Goal: Navigation & Orientation: Find specific page/section

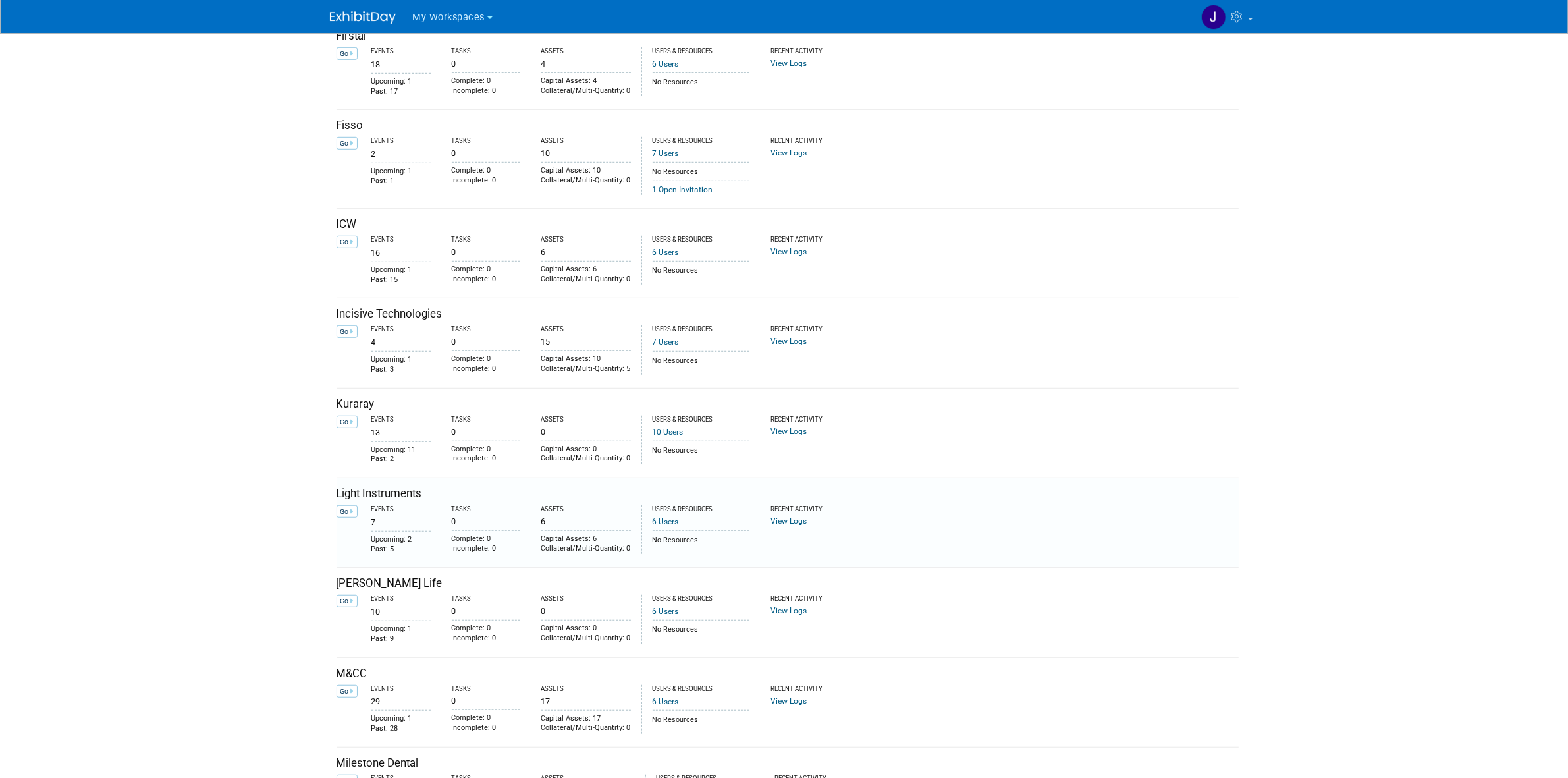
scroll to position [1070, 0]
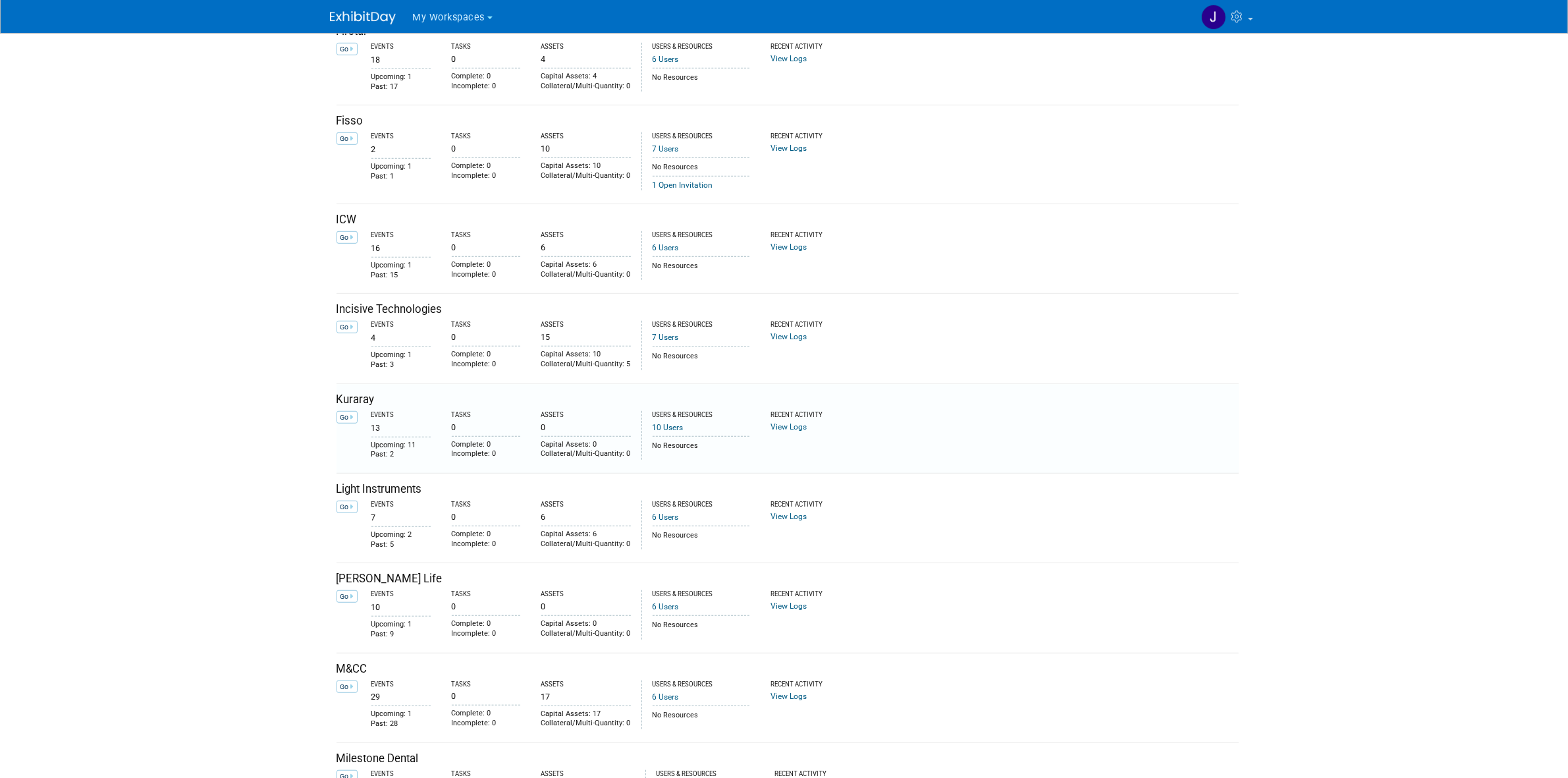
drag, startPoint x: 369, startPoint y: 446, endPoint x: 364, endPoint y: 442, distance: 6.4
click at [369, 446] on td "Events 13 Upcoming: 11 Past: 2" at bounding box center [402, 435] width 79 height 48
click at [353, 421] on icon at bounding box center [352, 417] width 3 height 7
